Goal: Find specific page/section: Find specific page/section

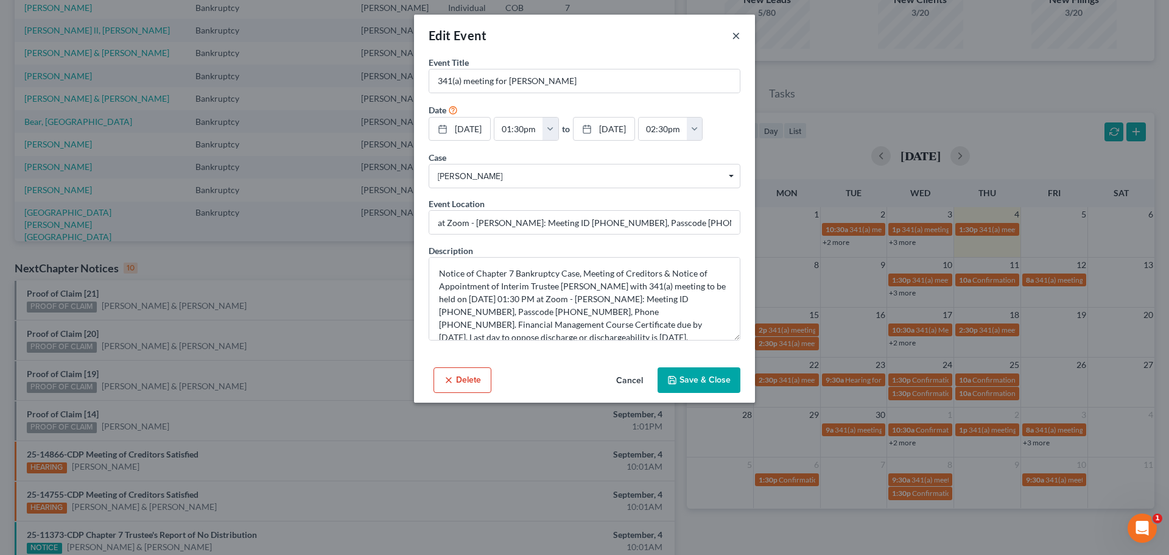
click at [738, 37] on button "×" at bounding box center [736, 35] width 9 height 15
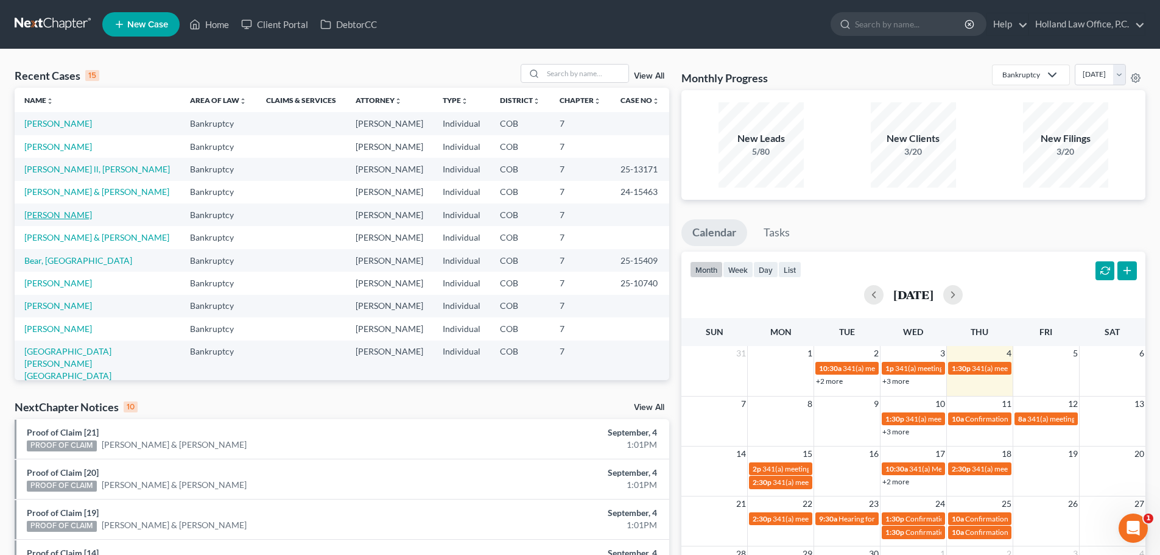
click at [71, 214] on link "[PERSON_NAME]" at bounding box center [58, 214] width 68 height 10
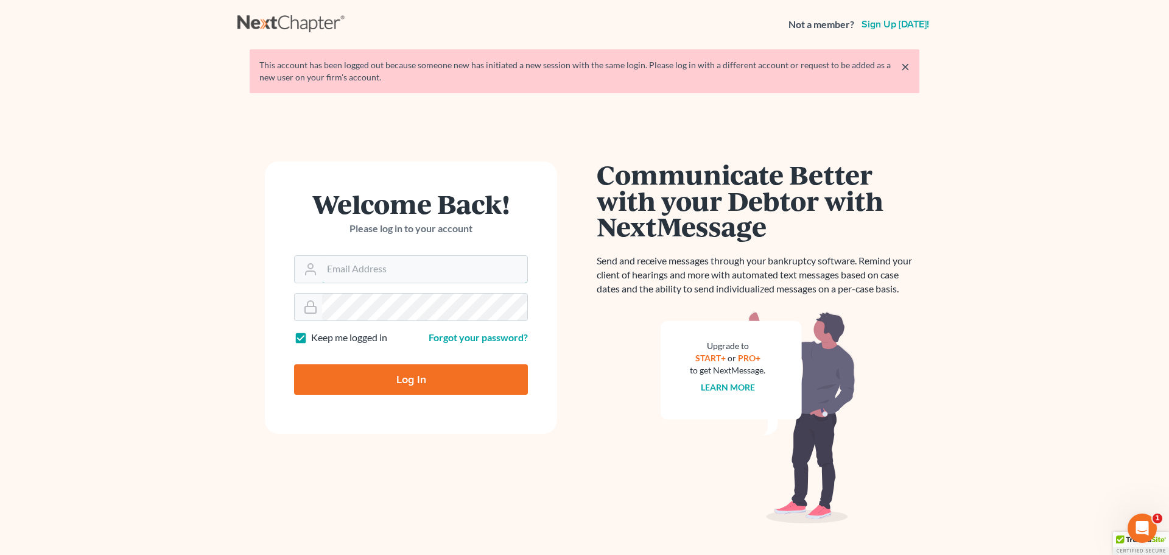
type input "[PERSON_NAME][EMAIL_ADDRESS][DOMAIN_NAME]"
click at [480, 384] on input "Log In" at bounding box center [411, 379] width 234 height 30
type input "Thinking..."
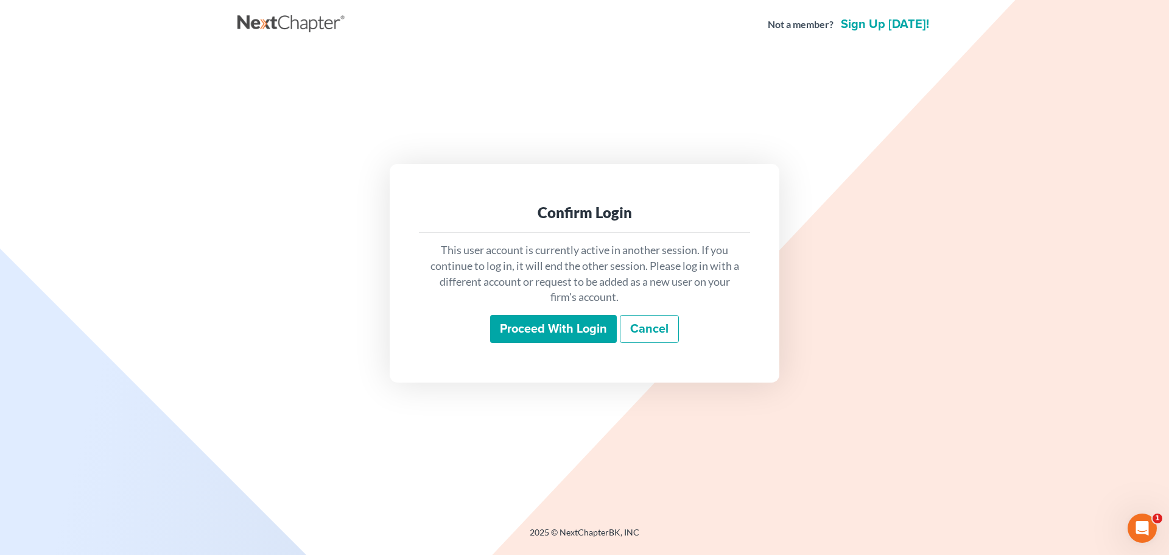
click at [532, 329] on input "Proceed with login" at bounding box center [553, 329] width 127 height 28
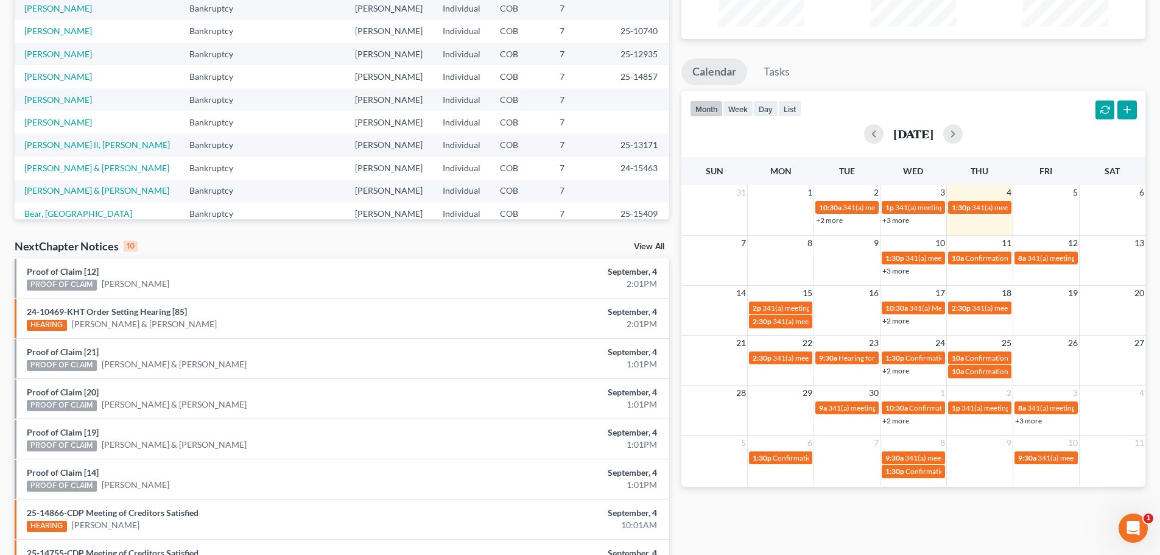
scroll to position [183, 0]
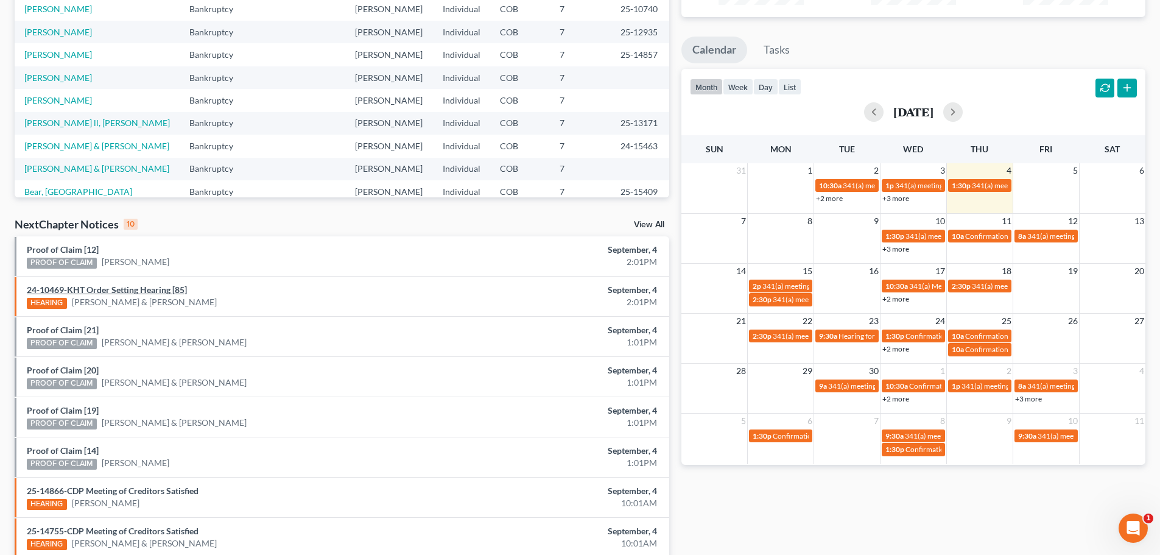
click at [135, 292] on link "24-10469-KHT Order Setting Hearing [85]" at bounding box center [107, 289] width 160 height 10
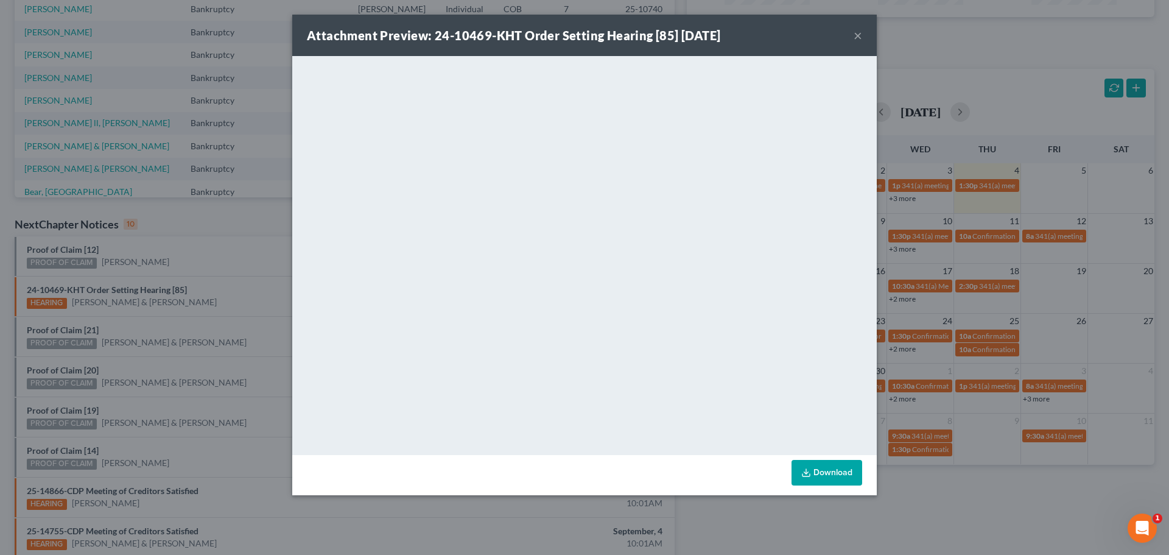
click at [862, 37] on div "Attachment Preview: 24-10469-KHT Order Setting Hearing [85] [DATE] ×" at bounding box center [584, 35] width 585 height 41
click at [860, 38] on button "×" at bounding box center [858, 35] width 9 height 15
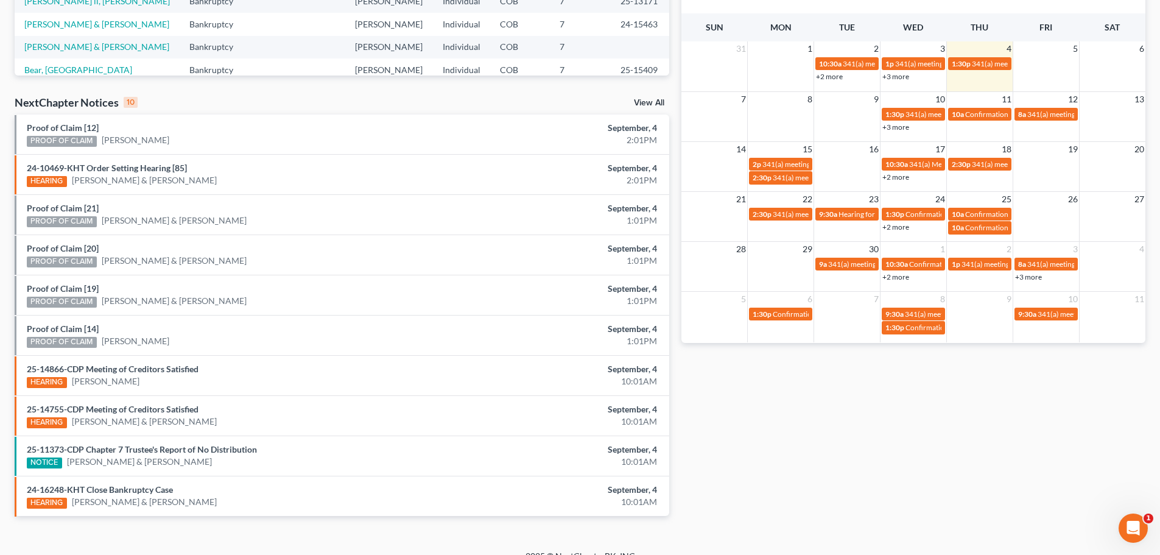
scroll to position [122, 0]
